Goal: Information Seeking & Learning: Learn about a topic

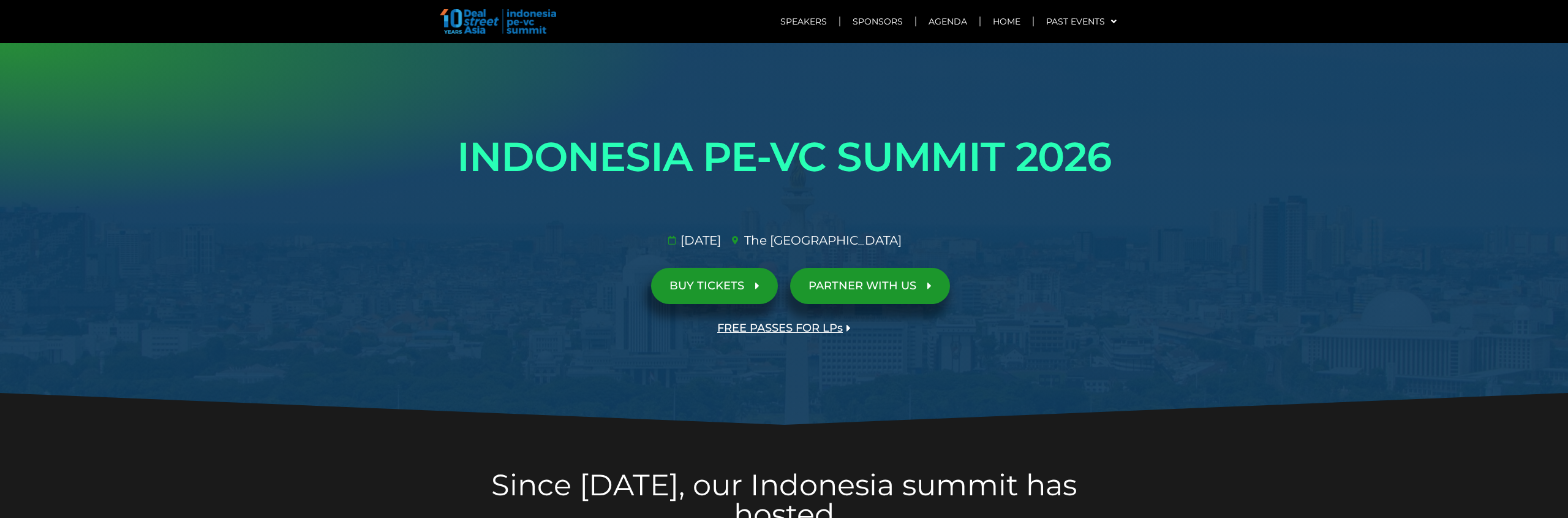
click at [358, 192] on div at bounding box center [784, 234] width 1568 height 383
drag, startPoint x: 772, startPoint y: 240, endPoint x: 990, endPoint y: 244, distance: 218.0
click at [784, 244] on ul "29 Jan 2026​ The St. Regis Jakarta​" at bounding box center [784, 240] width 695 height 18
copy span "The St. Regis Jakarta​"
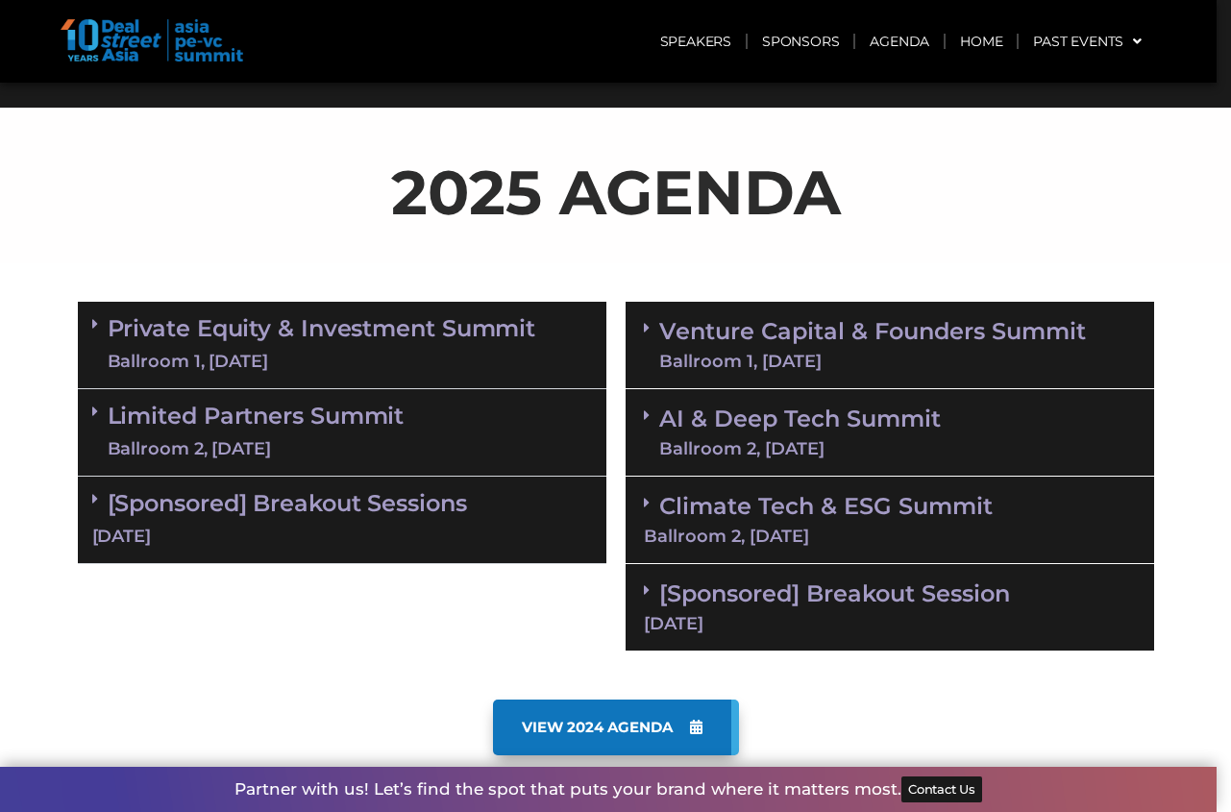
scroll to position [855, 0]
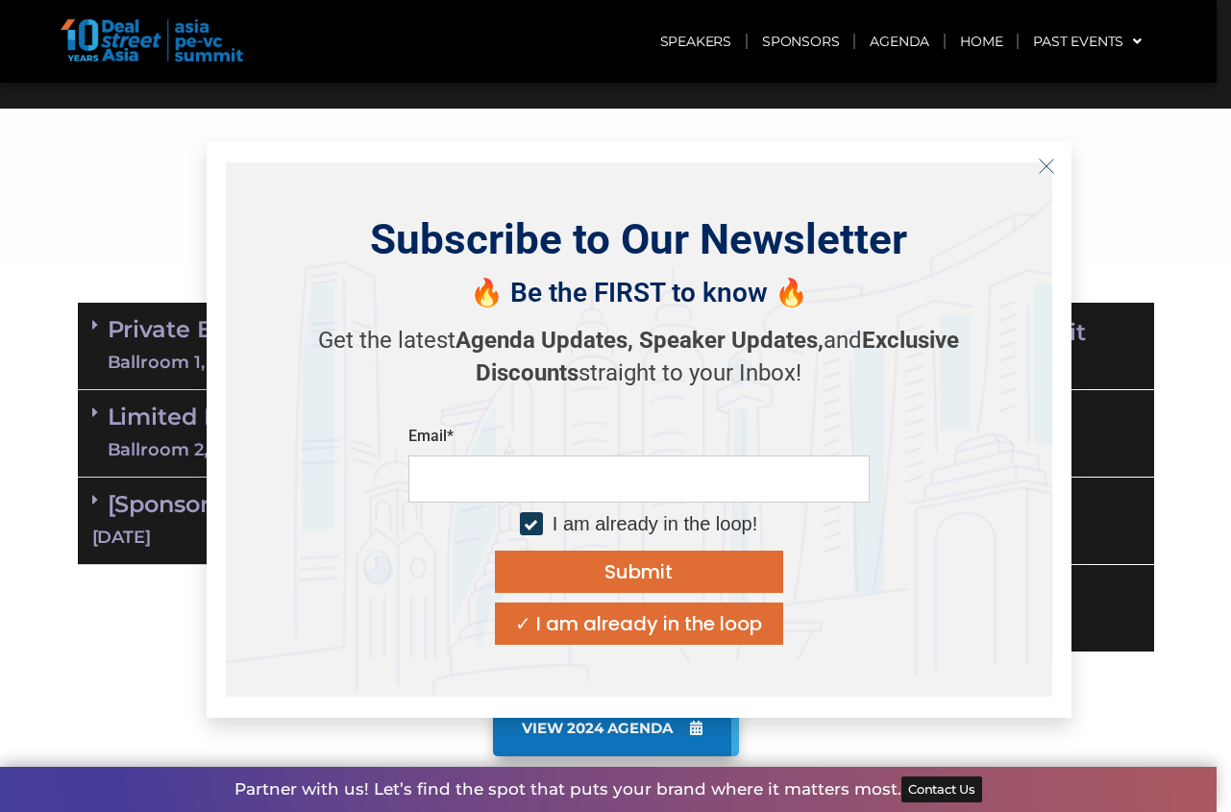
click at [1045, 164] on line "Close" at bounding box center [1045, 165] width 13 height 13
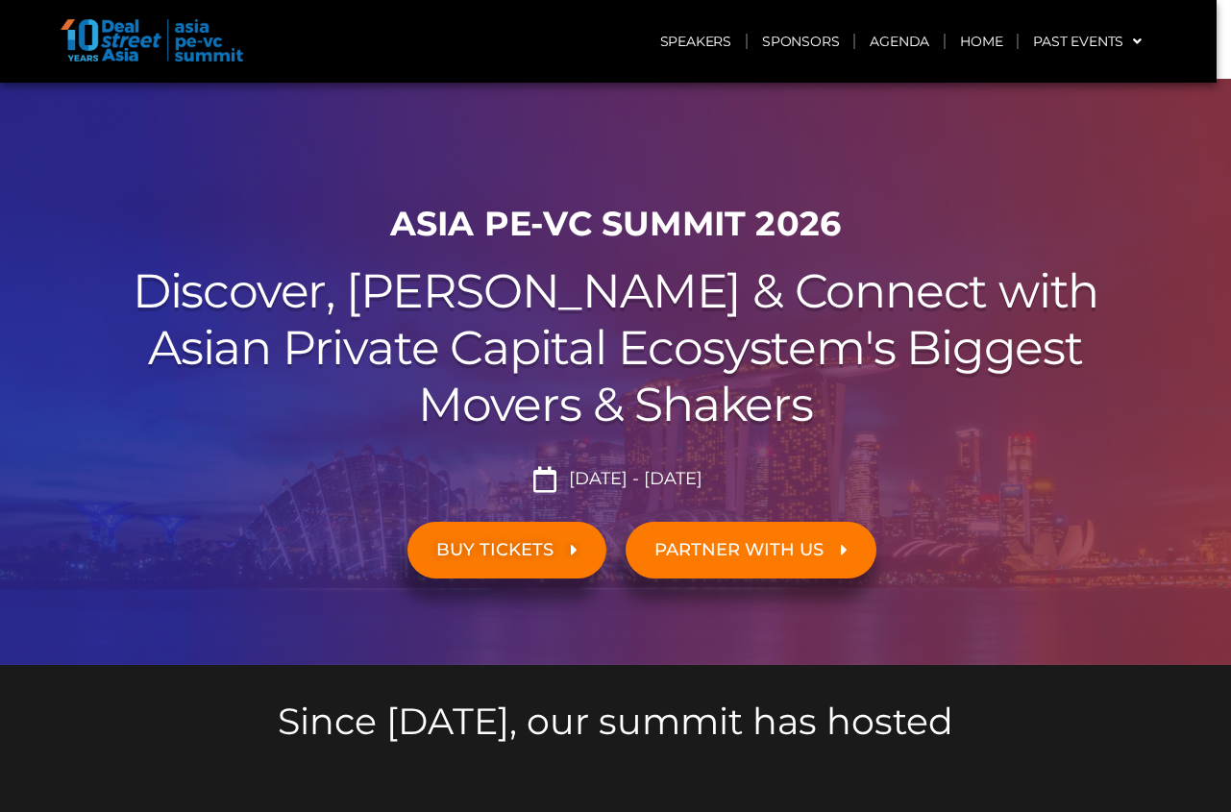
scroll to position [7, 0]
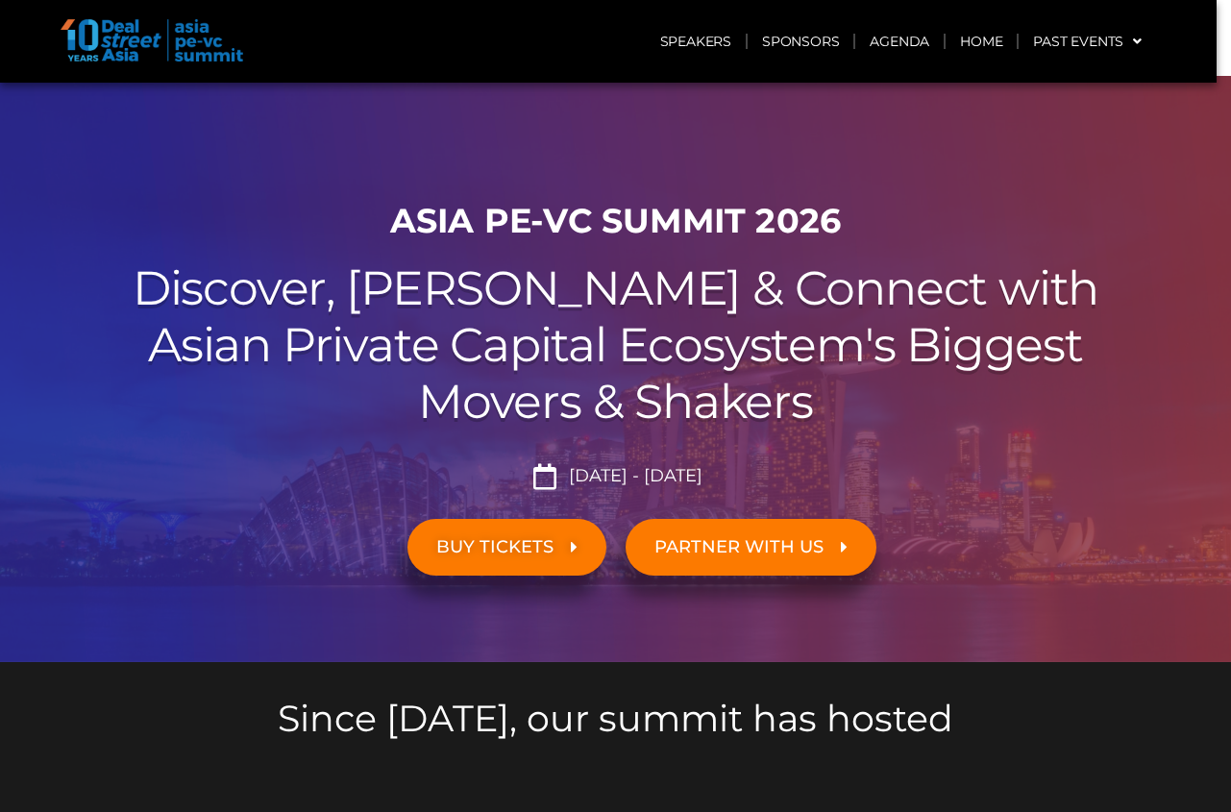
click at [515, 530] on link "BUY TICKETS" at bounding box center [506, 547] width 199 height 57
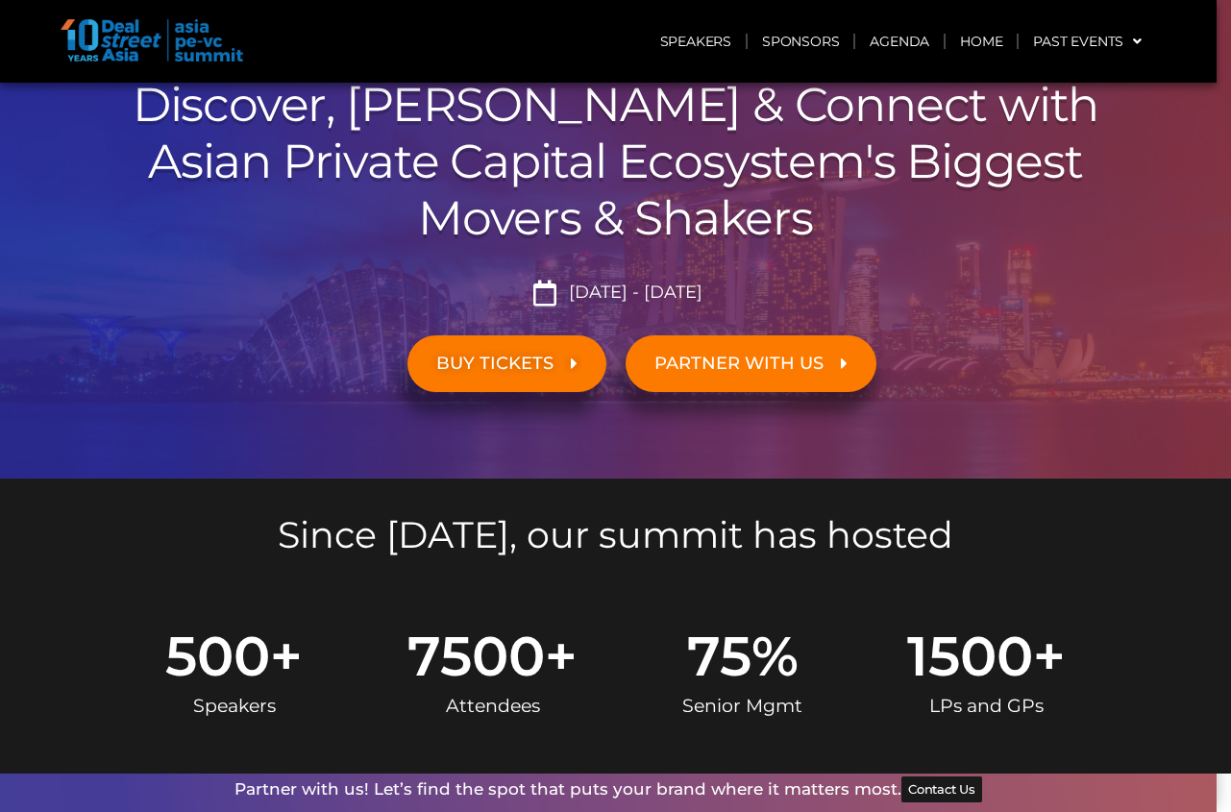
scroll to position [0, 0]
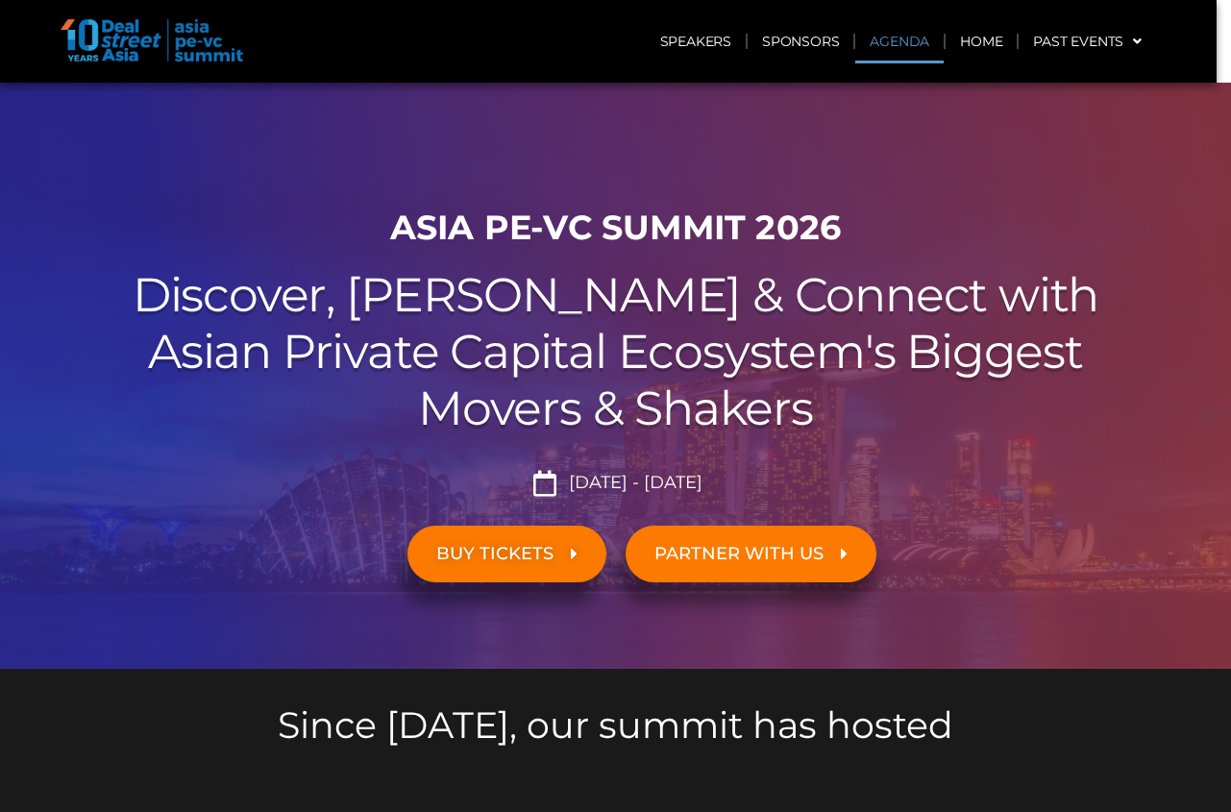
click at [889, 38] on link "Agenda" at bounding box center [899, 41] width 88 height 44
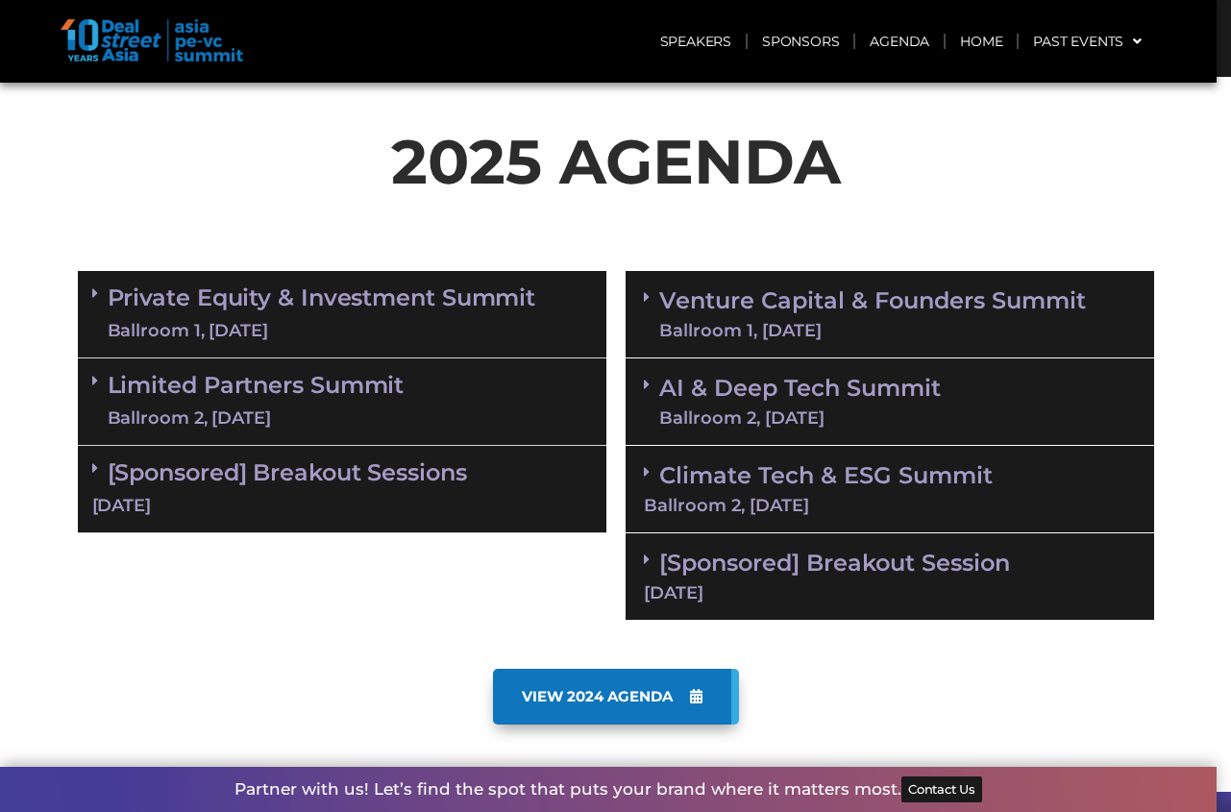
scroll to position [891, 0]
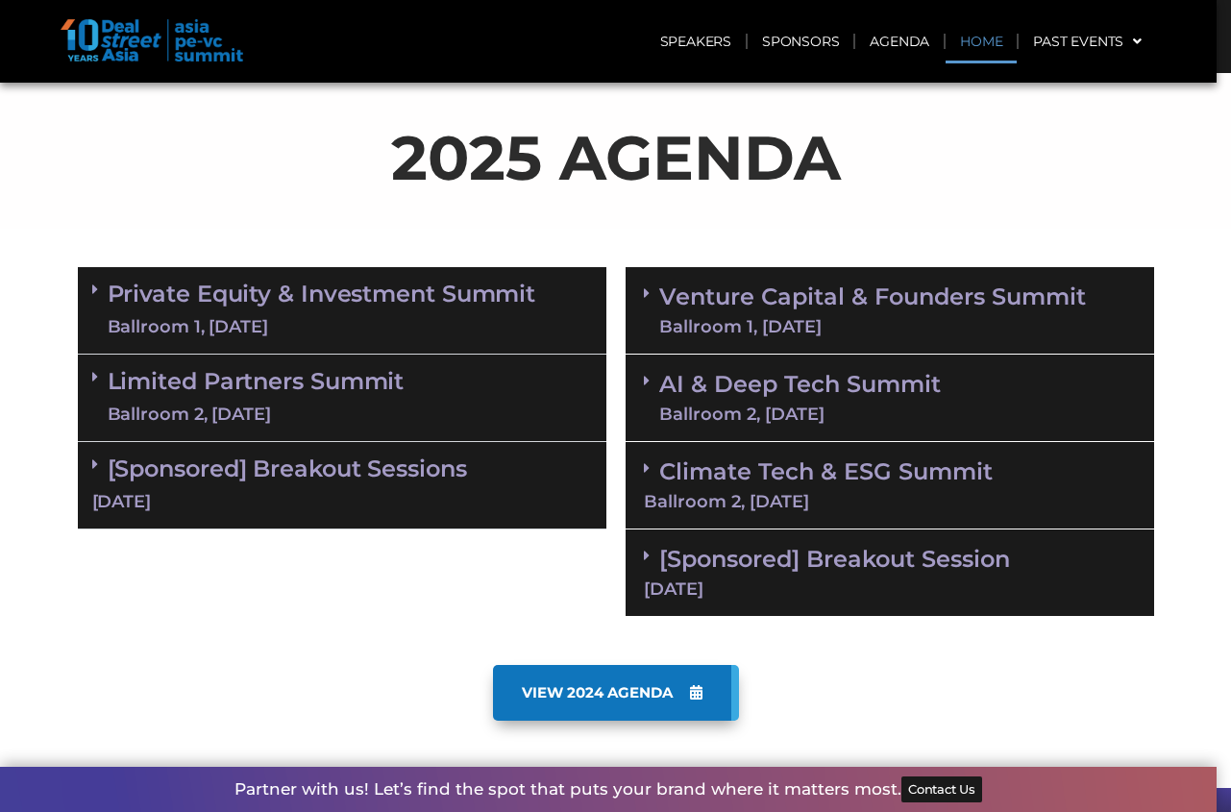
click at [975, 40] on link "Home" at bounding box center [981, 41] width 71 height 44
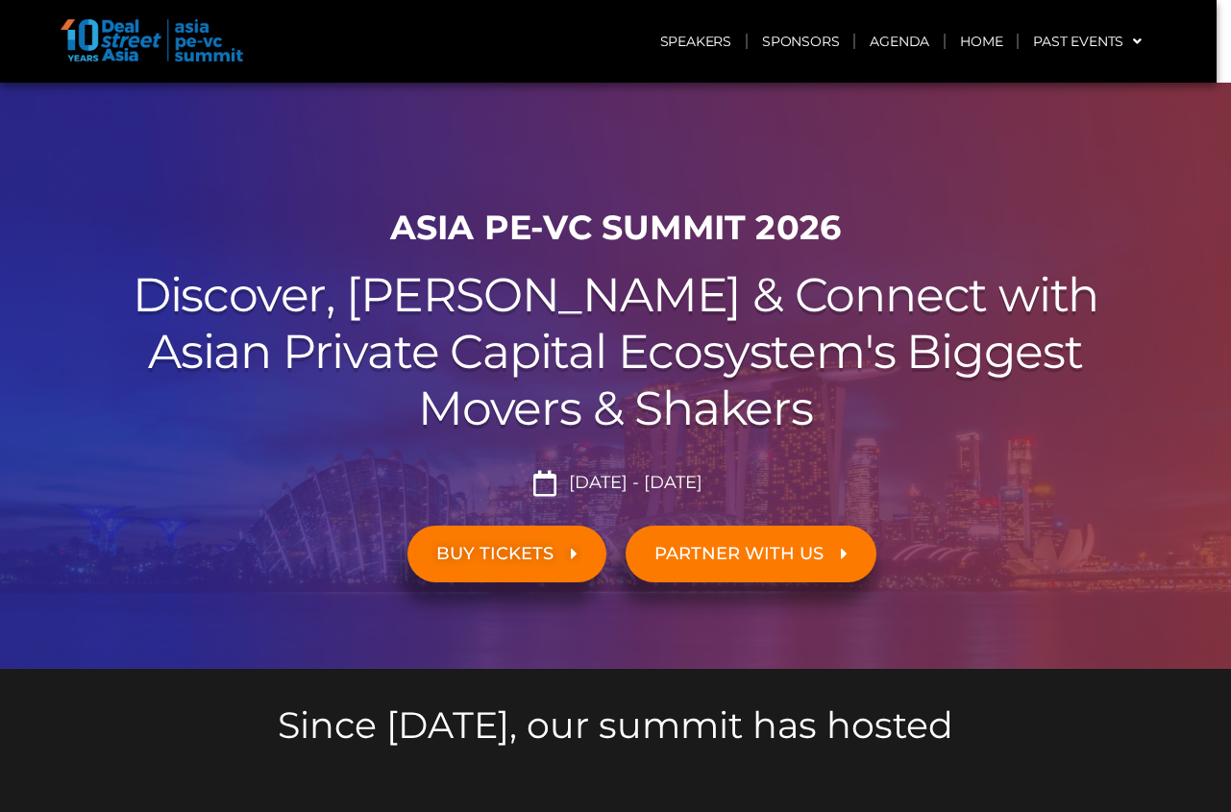
click at [495, 552] on span "BUY TICKETS" at bounding box center [494, 554] width 117 height 18
click at [787, 42] on link "Sponsors" at bounding box center [801, 41] width 106 height 44
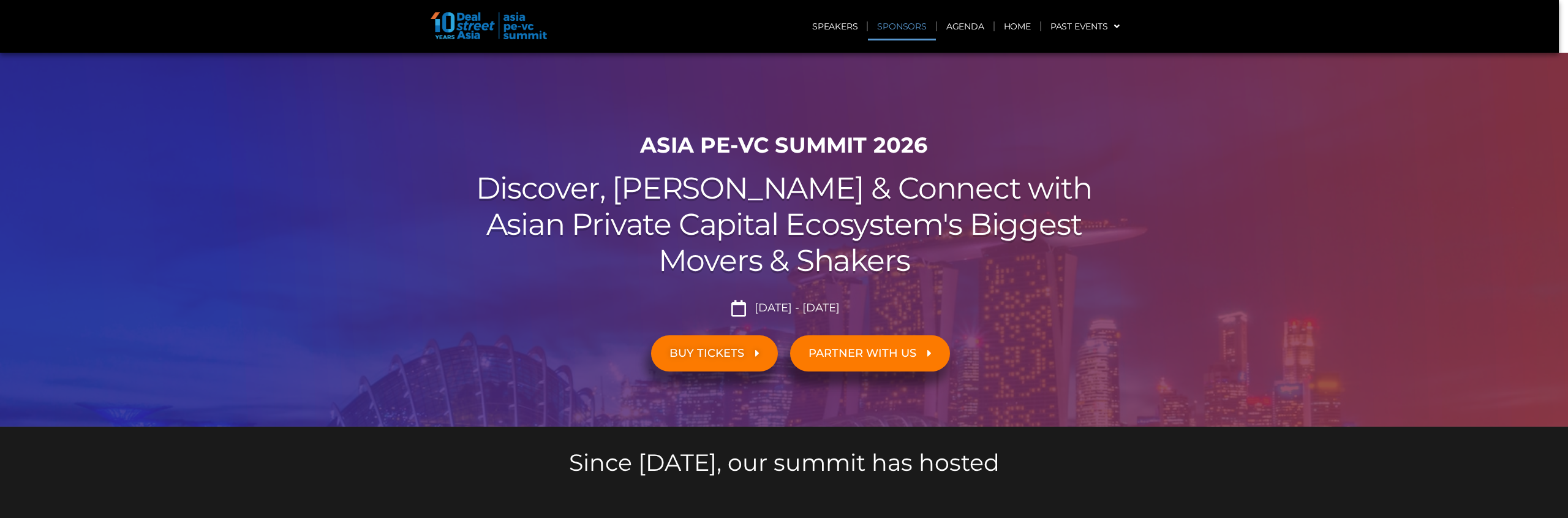
scroll to position [360, 0]
click at [849, 33] on link "Speakers" at bounding box center [835, 26] width 64 height 28
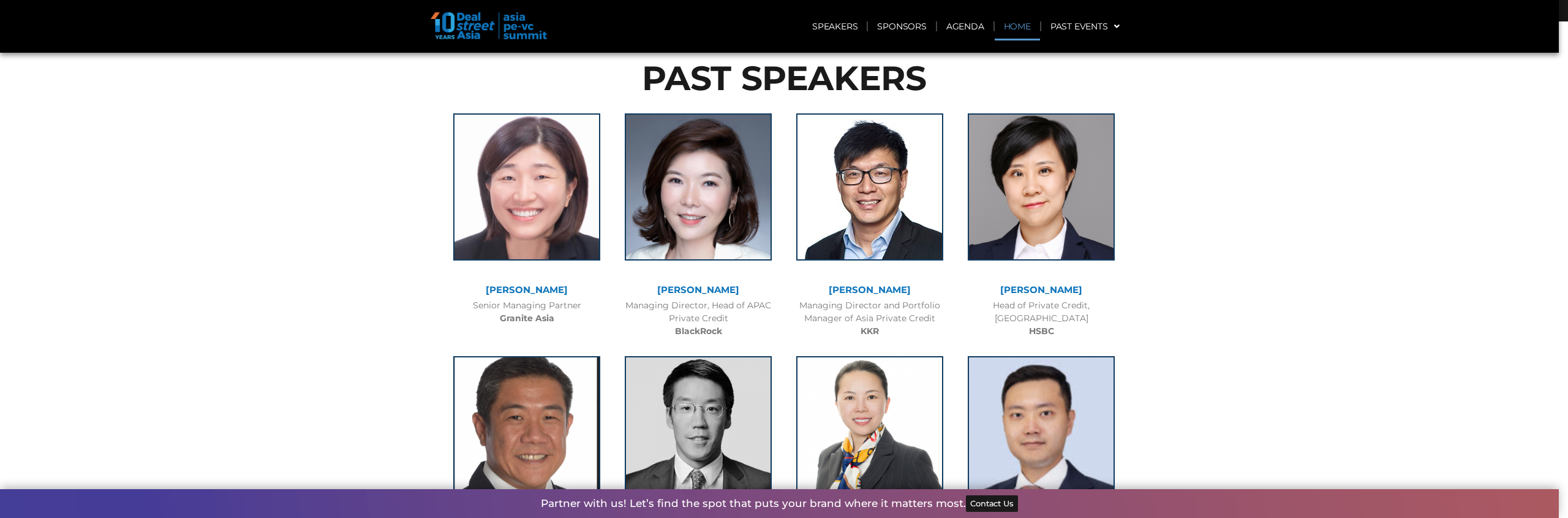
scroll to position [1314, 0]
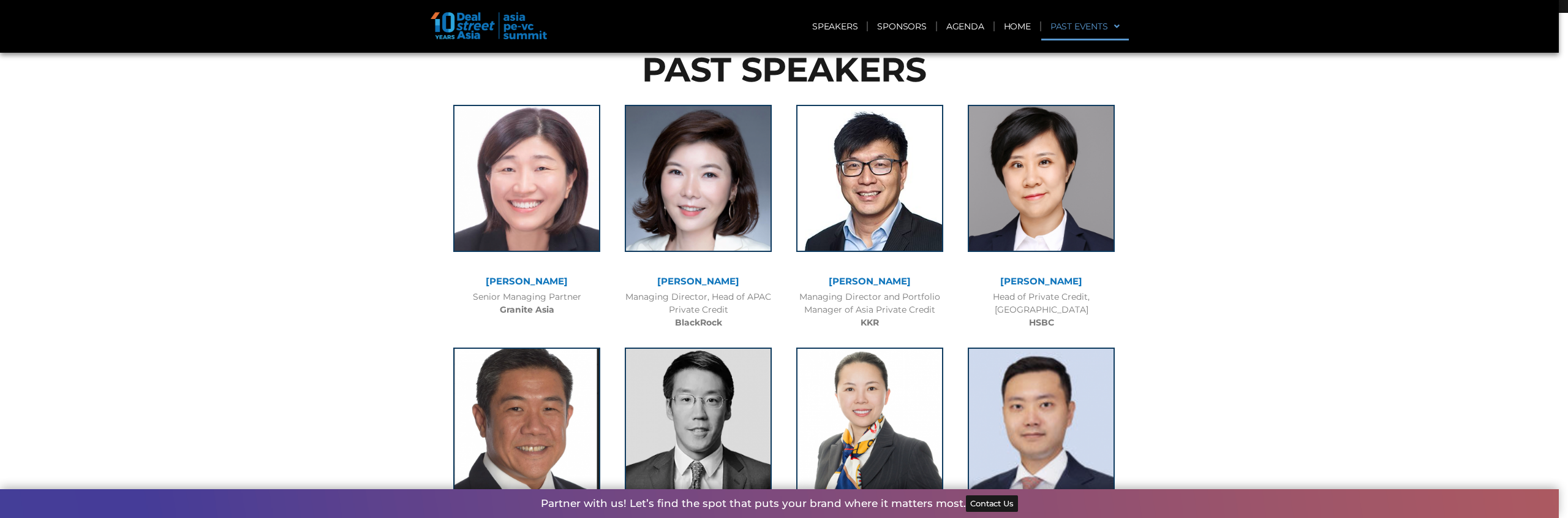
click at [1059, 26] on link "Past Events" at bounding box center [1085, 26] width 87 height 28
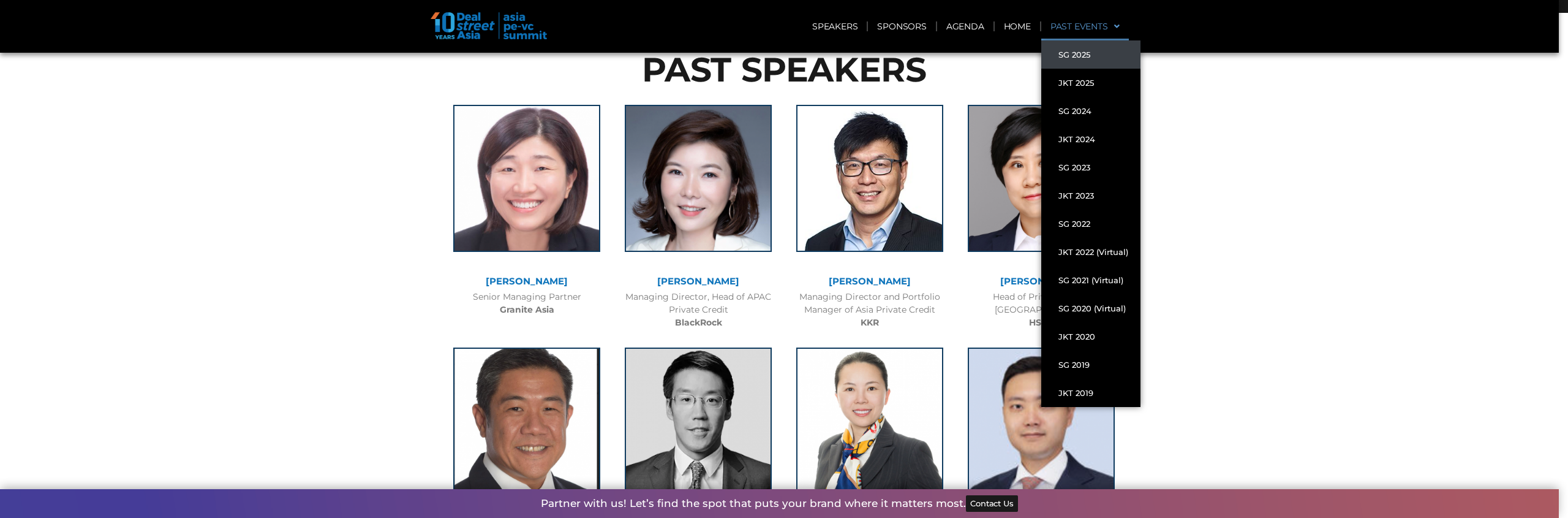
click at [1068, 55] on link "SG 2025" at bounding box center [1091, 54] width 99 height 28
